Goal: Task Accomplishment & Management: Use online tool/utility

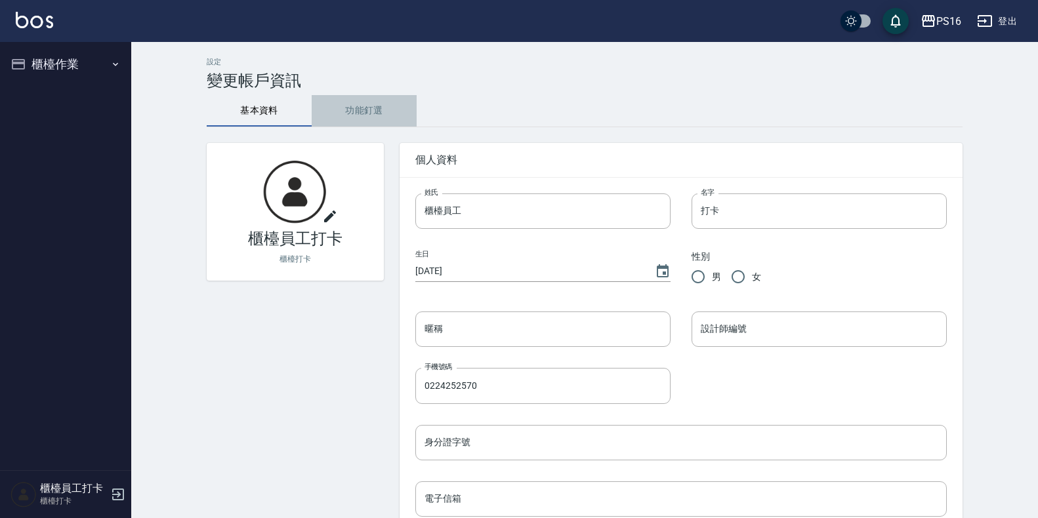
click at [350, 104] on button "功能釘選" at bounding box center [364, 110] width 105 height 31
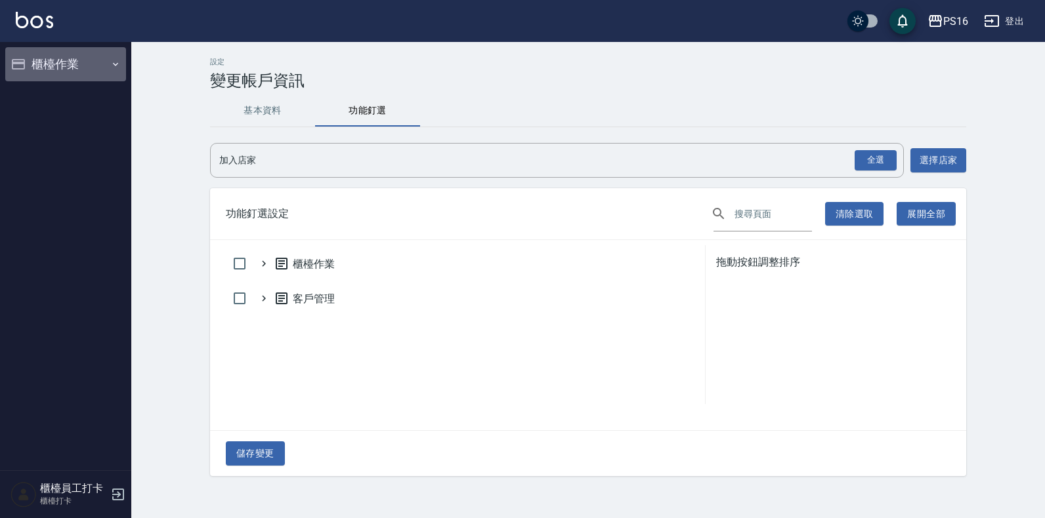
click at [49, 56] on button "櫃檯作業" at bounding box center [65, 64] width 121 height 34
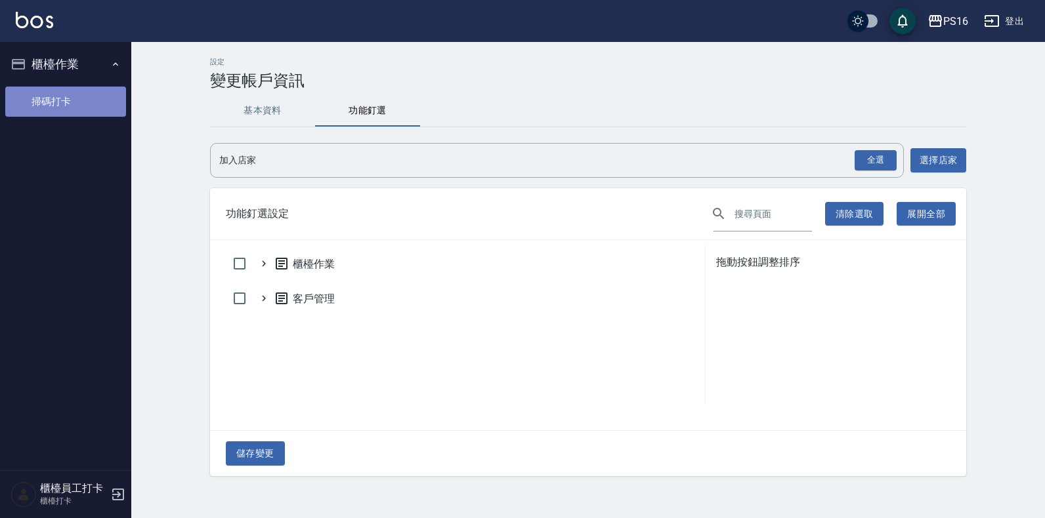
click at [47, 110] on link "掃碼打卡" at bounding box center [65, 102] width 121 height 30
